Goal: Navigation & Orientation: Find specific page/section

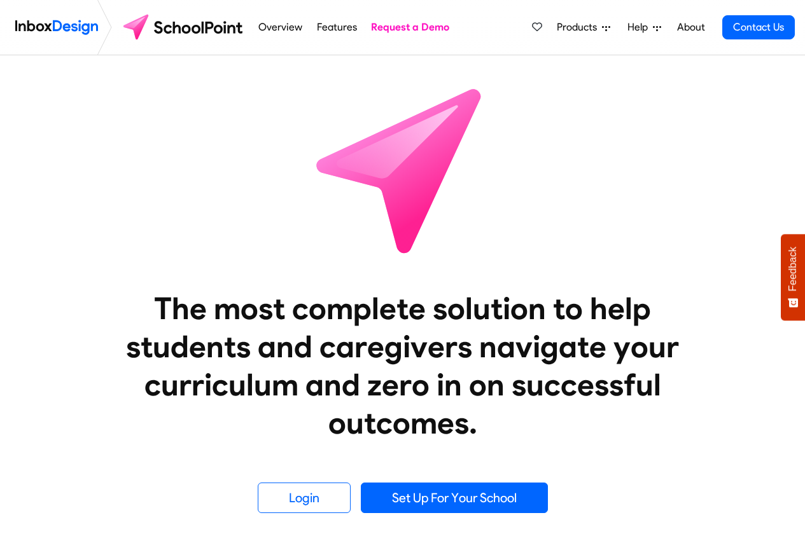
click at [606, 27] on icon at bounding box center [606, 28] width 8 height 5
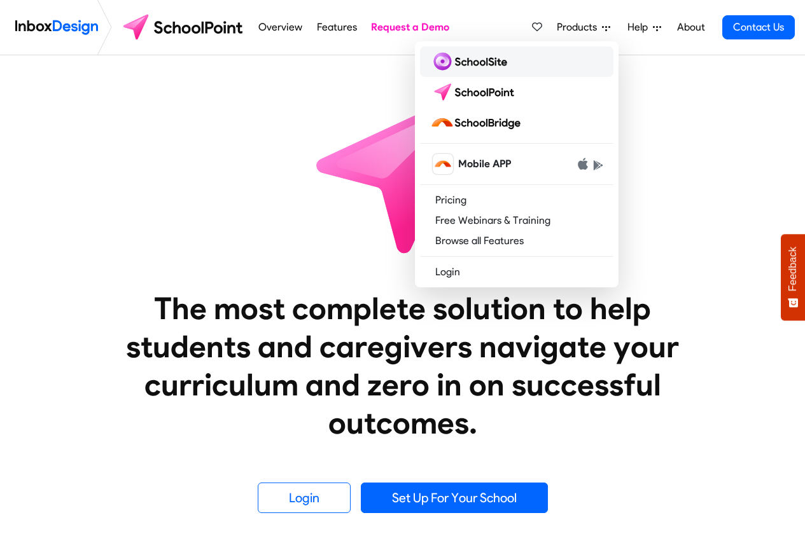
click at [459, 64] on img at bounding box center [471, 62] width 82 height 20
